Goal: Navigation & Orientation: Find specific page/section

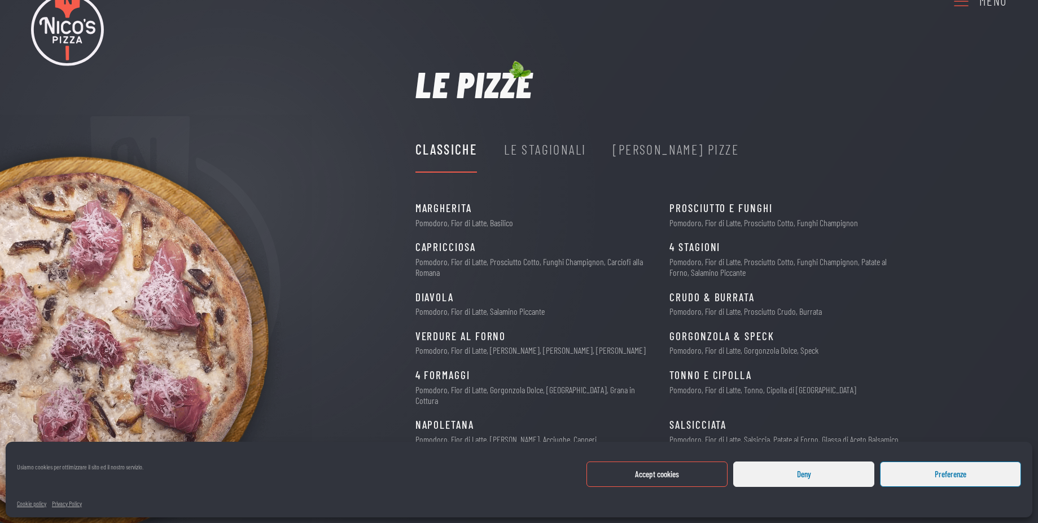
scroll to position [70, 0]
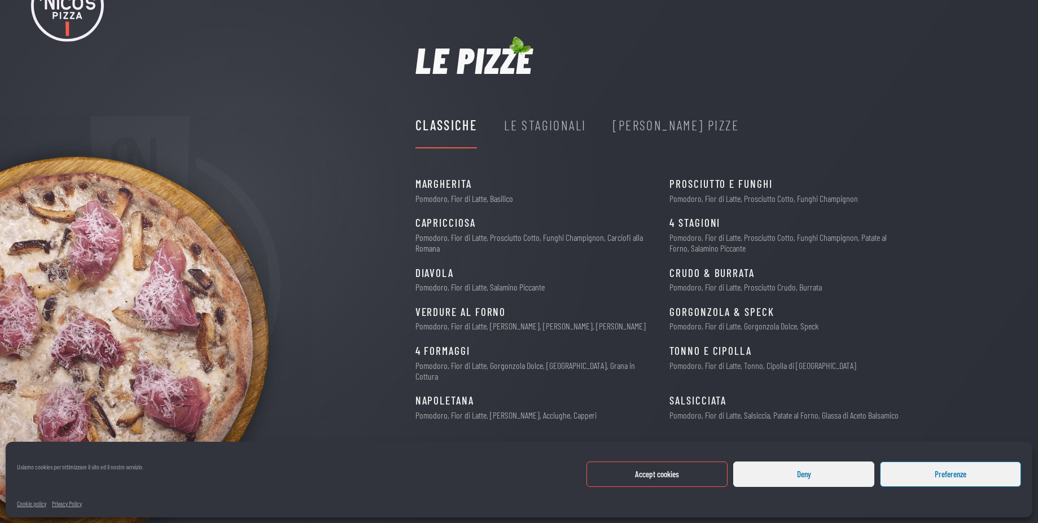
click at [659, 128] on div "Nico's Pizze" at bounding box center [676, 125] width 126 height 21
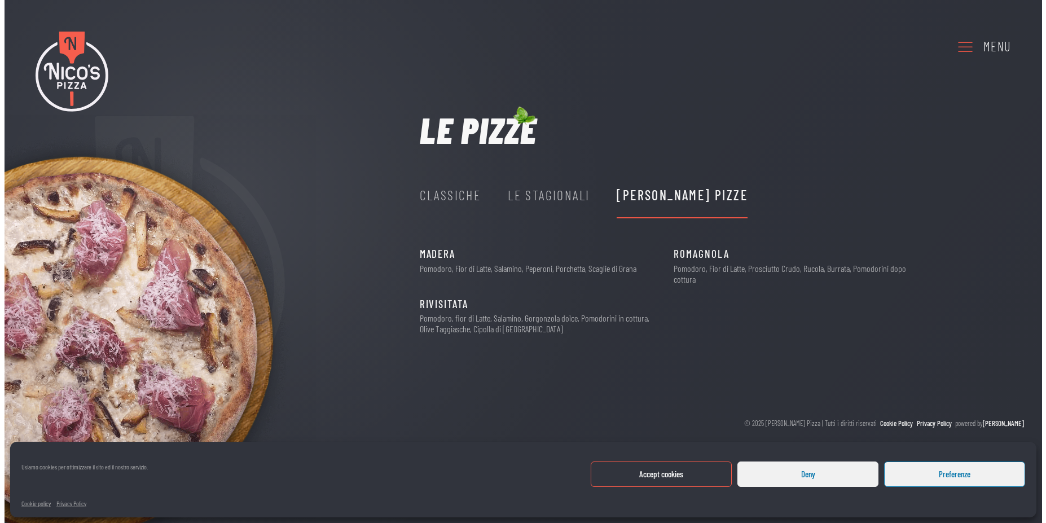
scroll to position [0, 0]
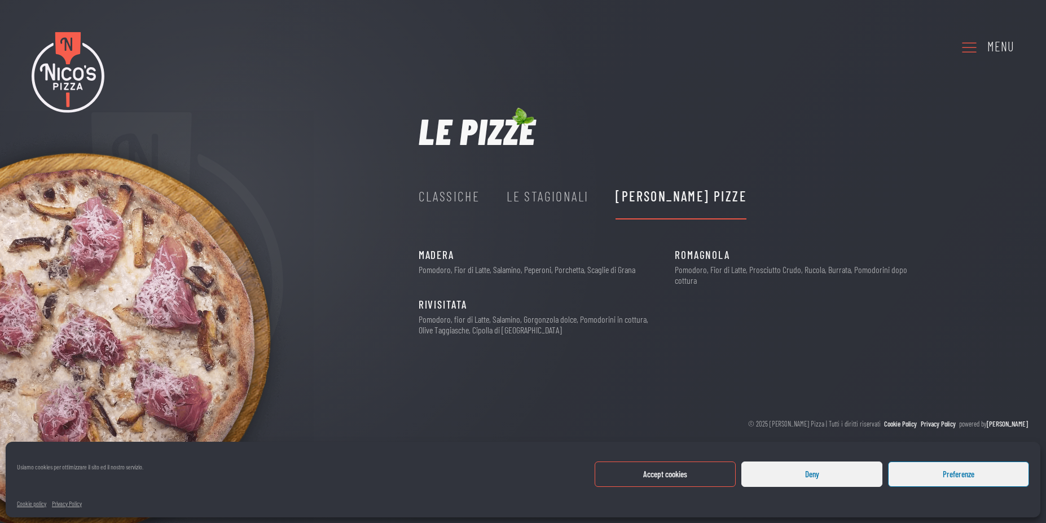
click at [964, 43] on icon at bounding box center [969, 47] width 18 height 31
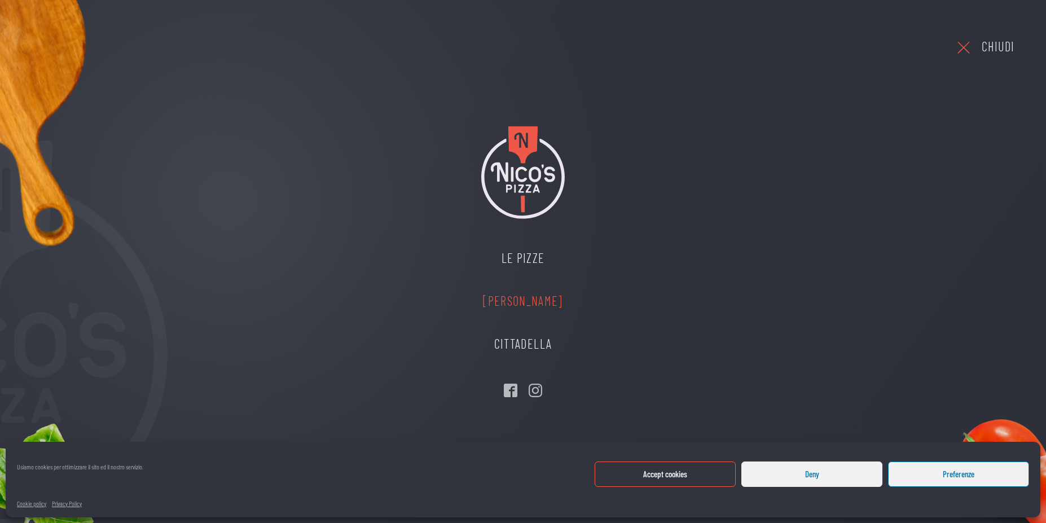
click at [505, 309] on link "[PERSON_NAME]" at bounding box center [523, 301] width 102 height 43
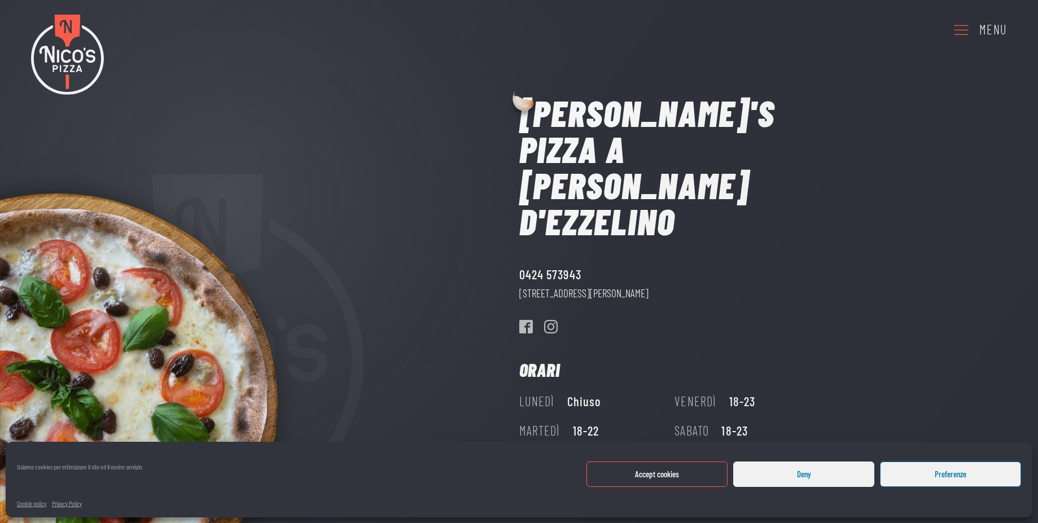
scroll to position [33, 0]
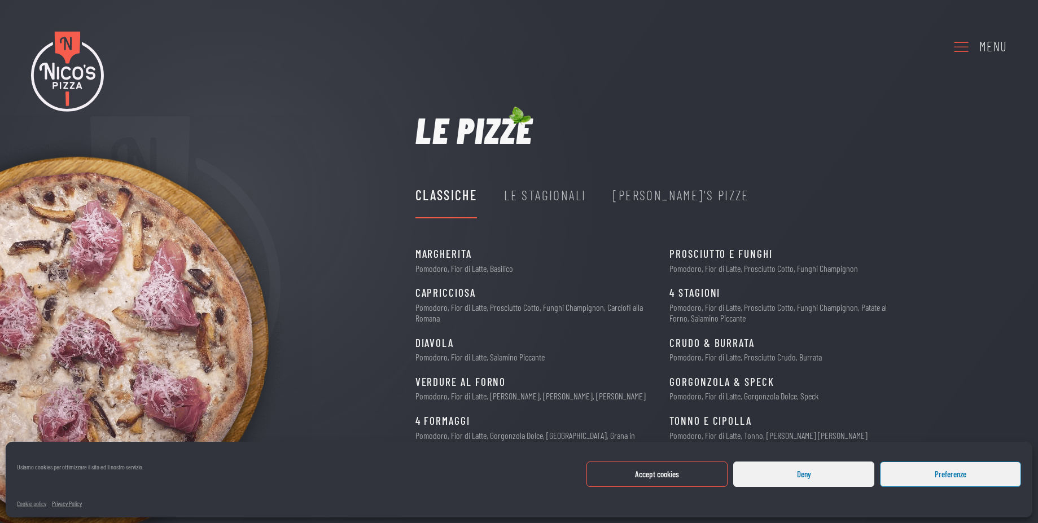
click at [955, 46] on icon at bounding box center [961, 46] width 18 height 31
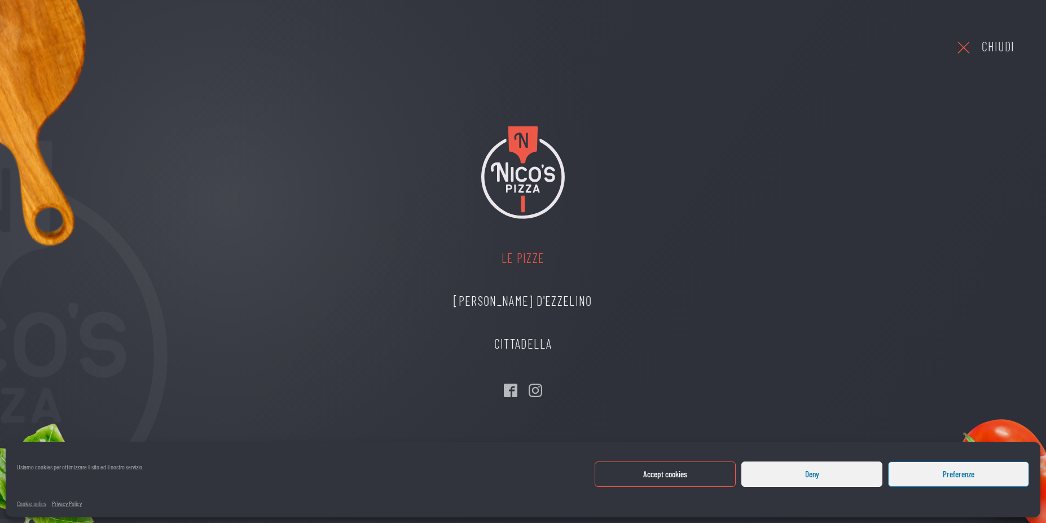
click at [537, 259] on link "Le Pizze" at bounding box center [522, 258] width 161 height 43
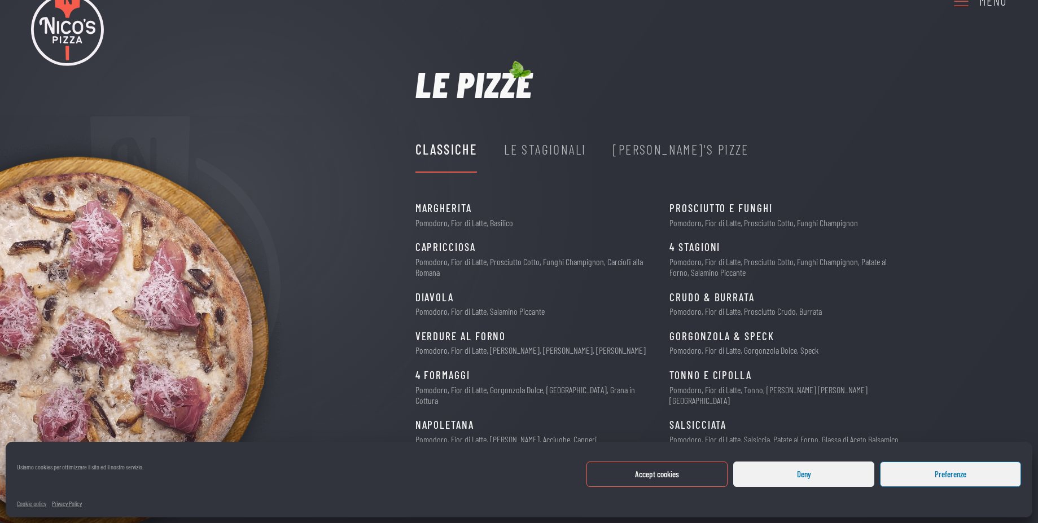
scroll to position [70, 0]
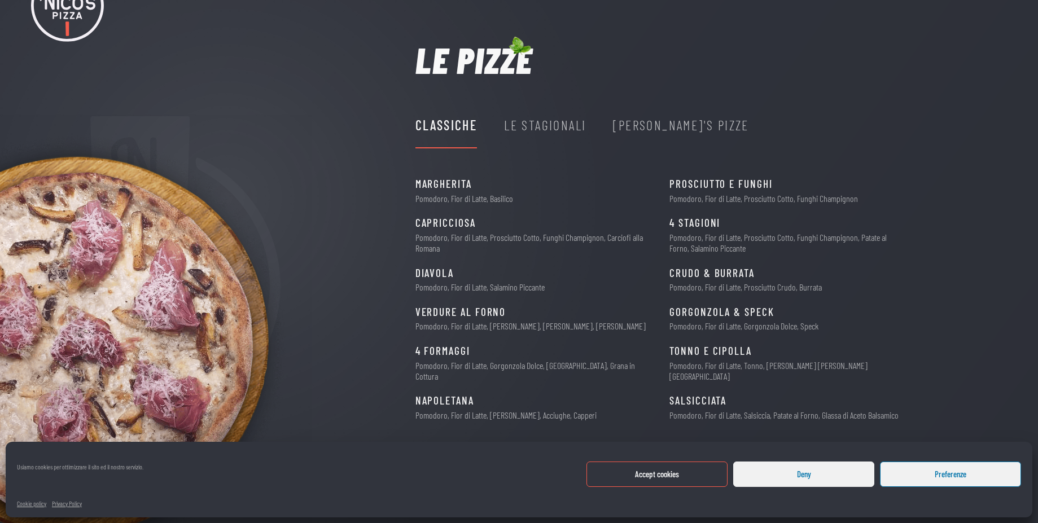
click at [707, 478] on button "Accept cookies" at bounding box center [656, 474] width 141 height 25
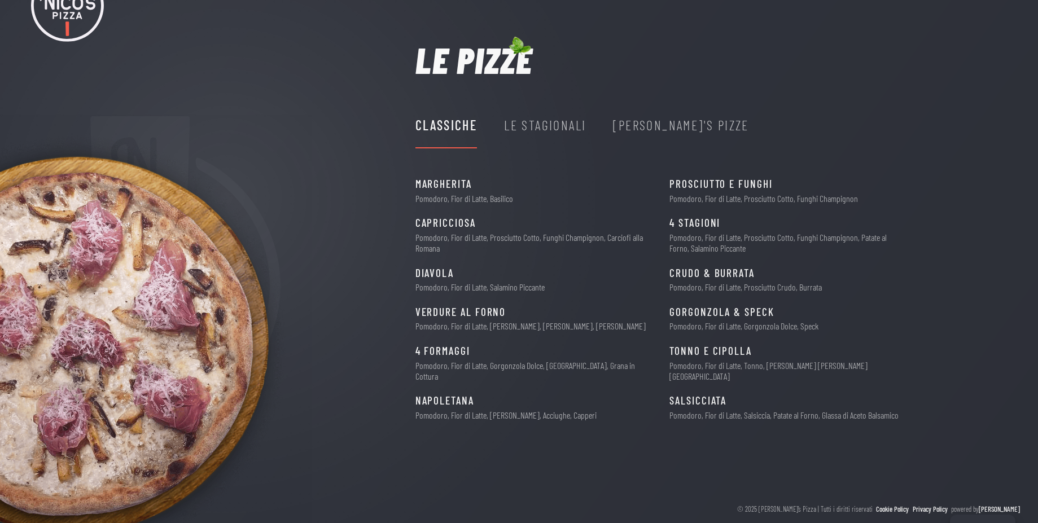
click at [900, 503] on div "Cookie Policy" at bounding box center [892, 508] width 33 height 11
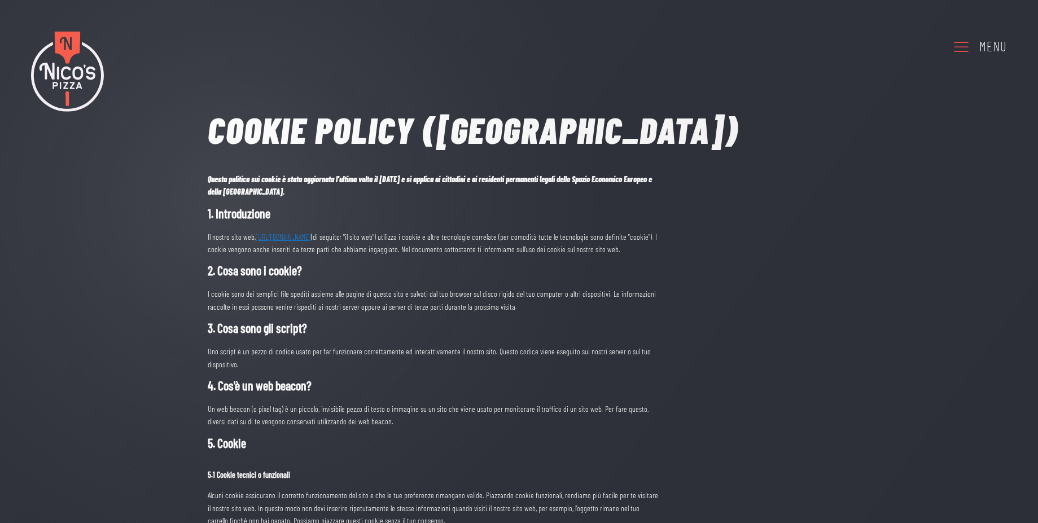
click at [54, 74] on img at bounding box center [67, 71] width 73 height 81
